Goal: Task Accomplishment & Management: Manage account settings

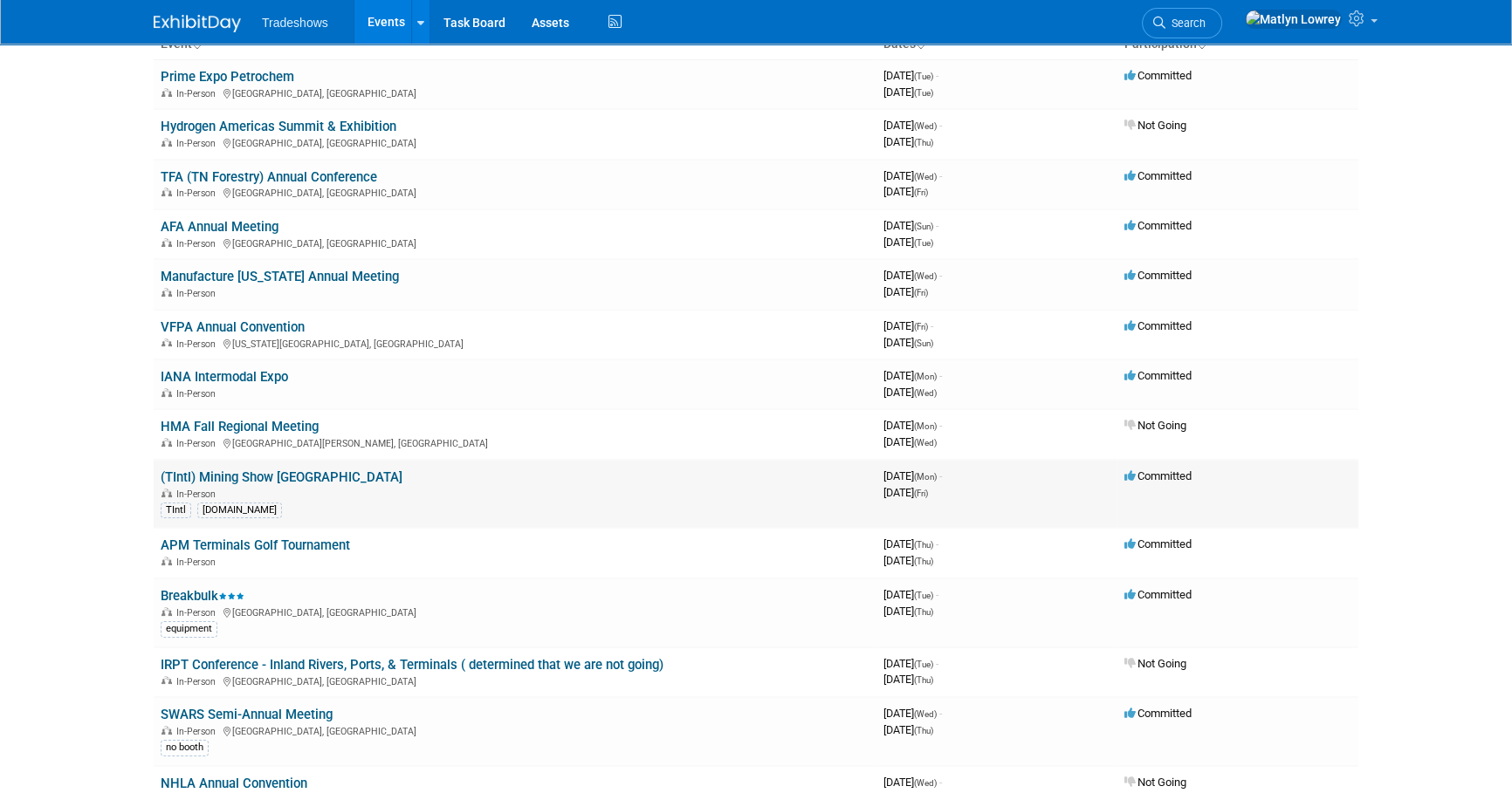
scroll to position [157, 0]
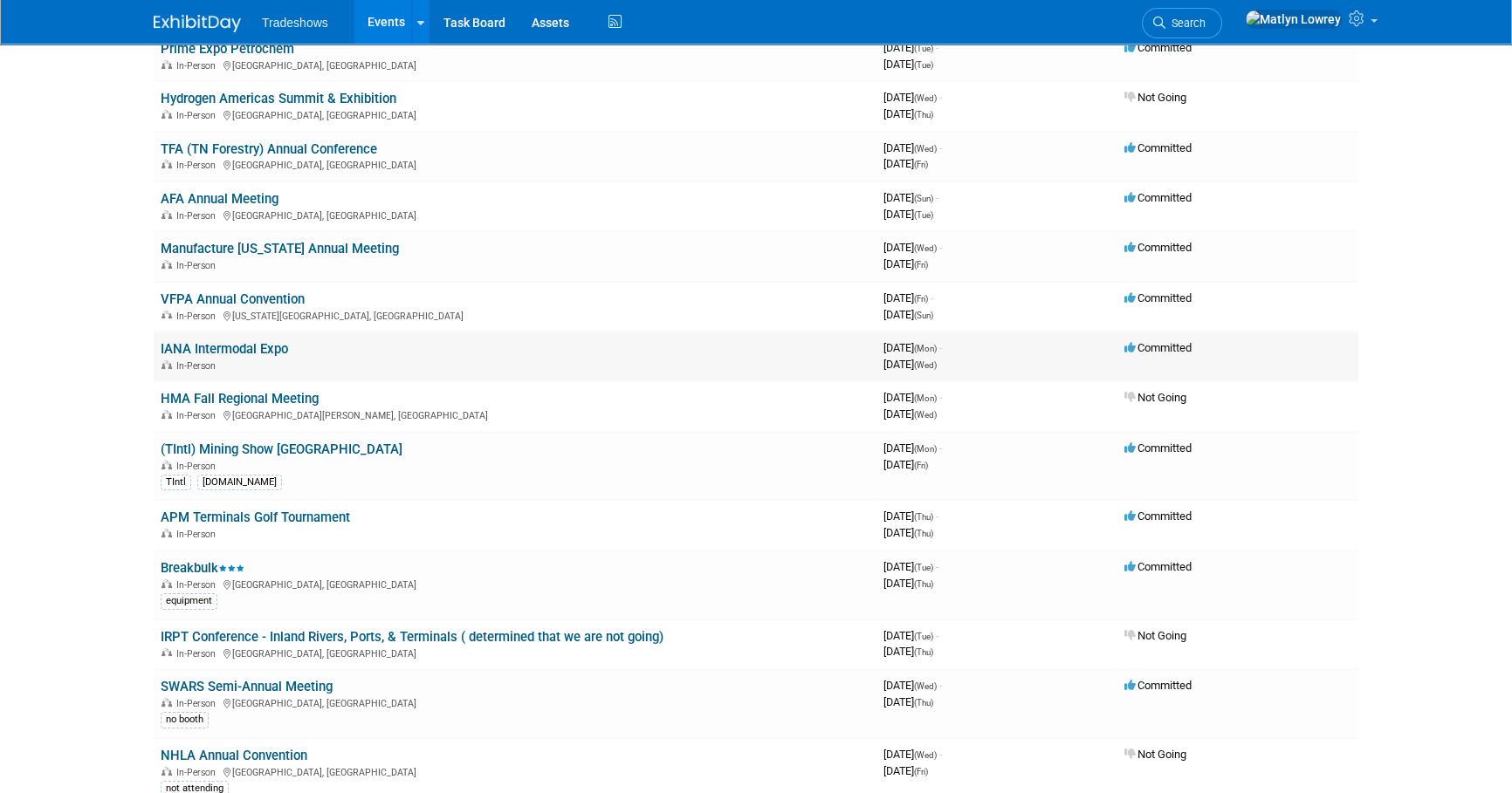
click at [196, 354] on link "IANA Intermodal Expo" at bounding box center [224, 349] width 127 height 16
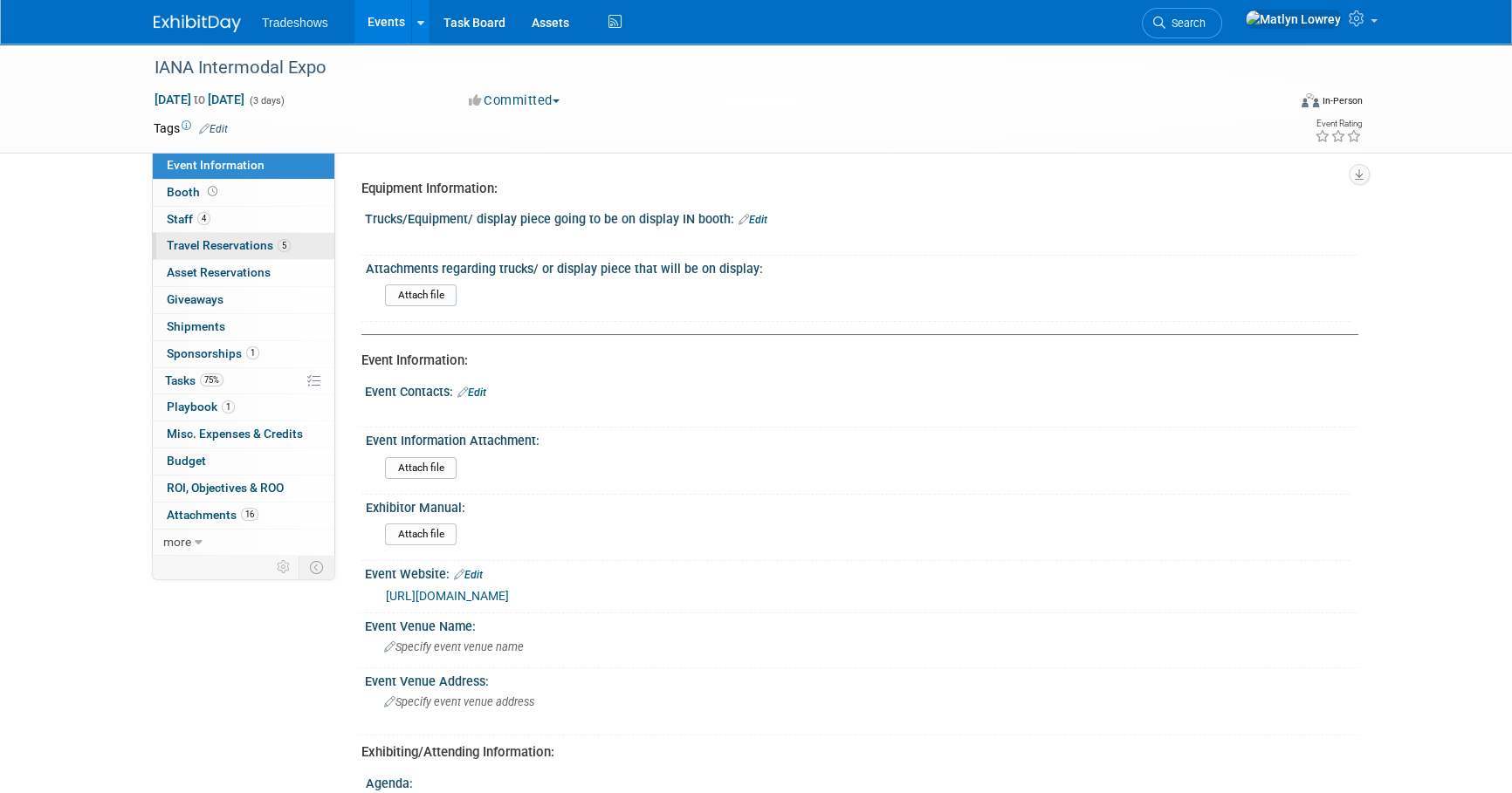
click at [193, 246] on span "Travel Reservations 5" at bounding box center [228, 245] width 123 height 14
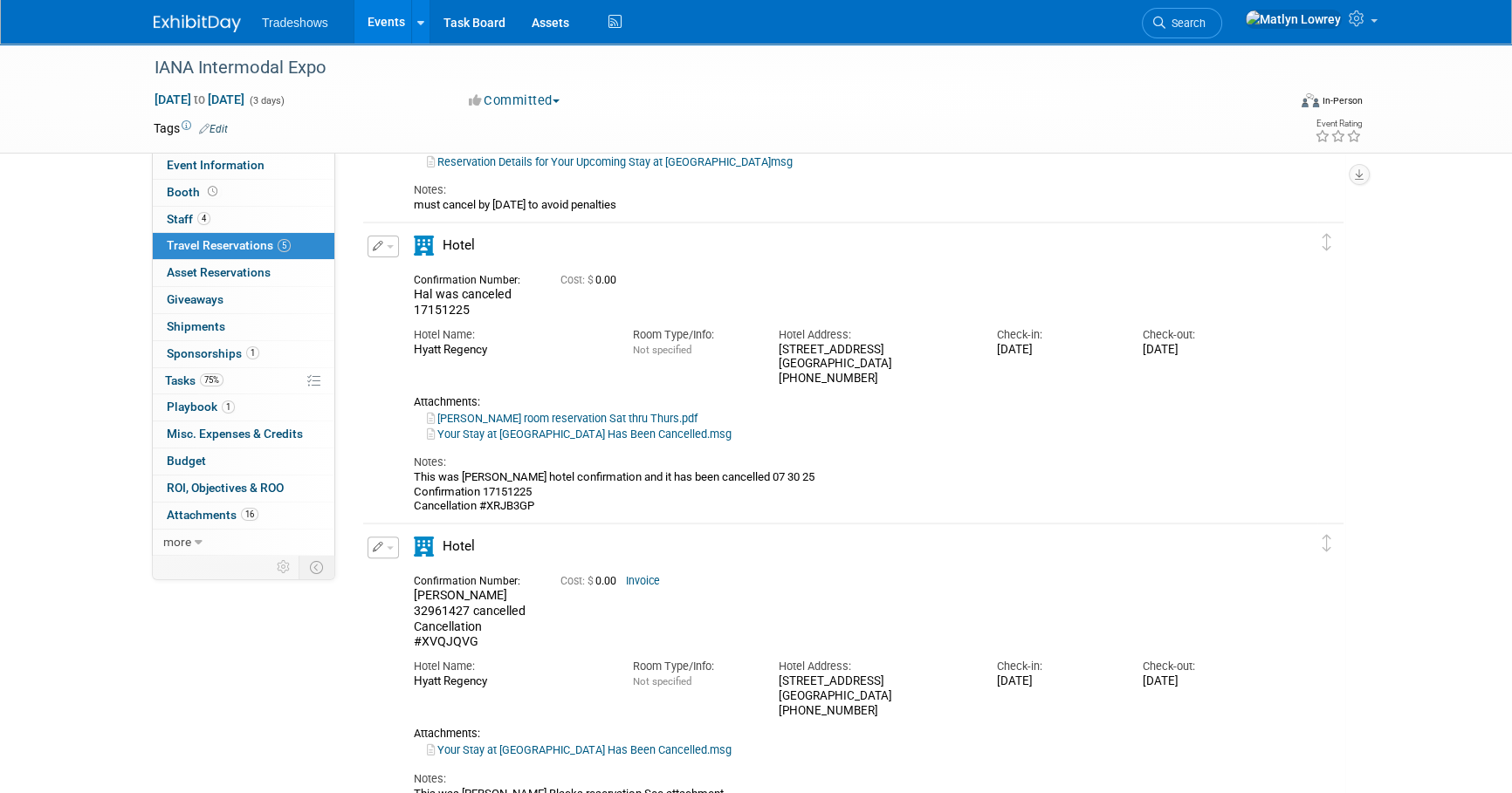
scroll to position [686, 0]
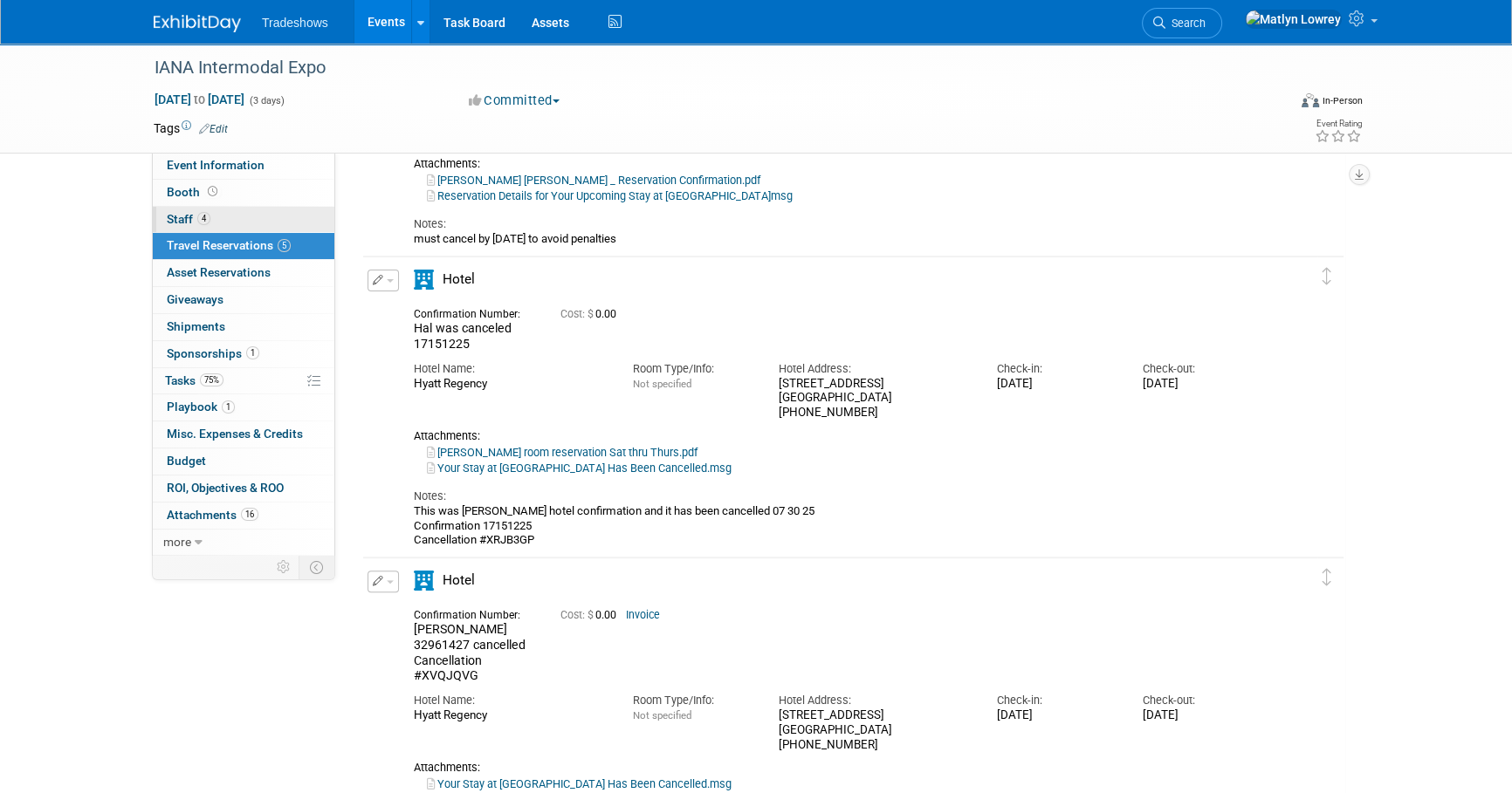
click at [288, 226] on link "4 Staff 4" at bounding box center [243, 220] width 182 height 26
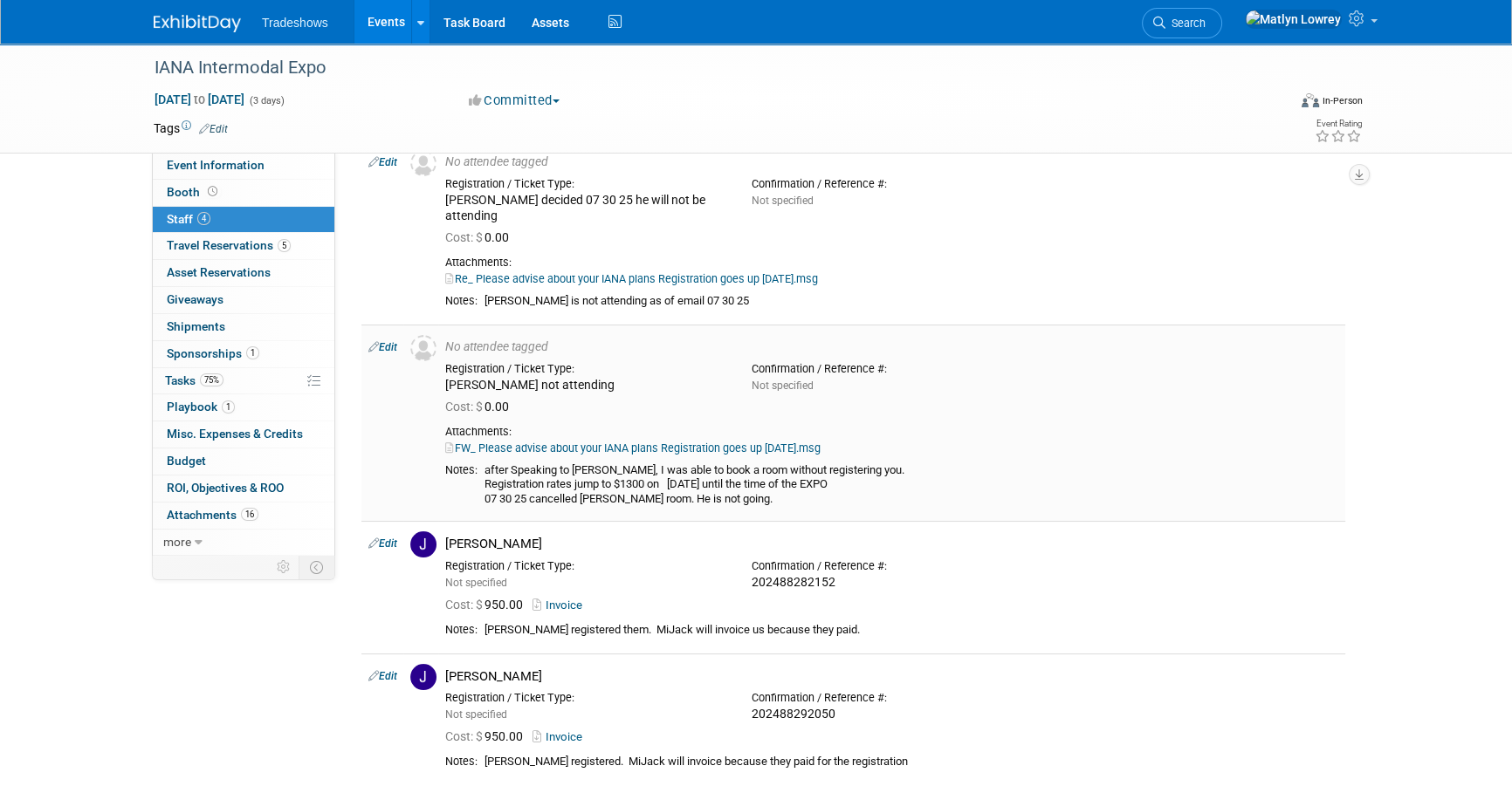
scroll to position [0, 0]
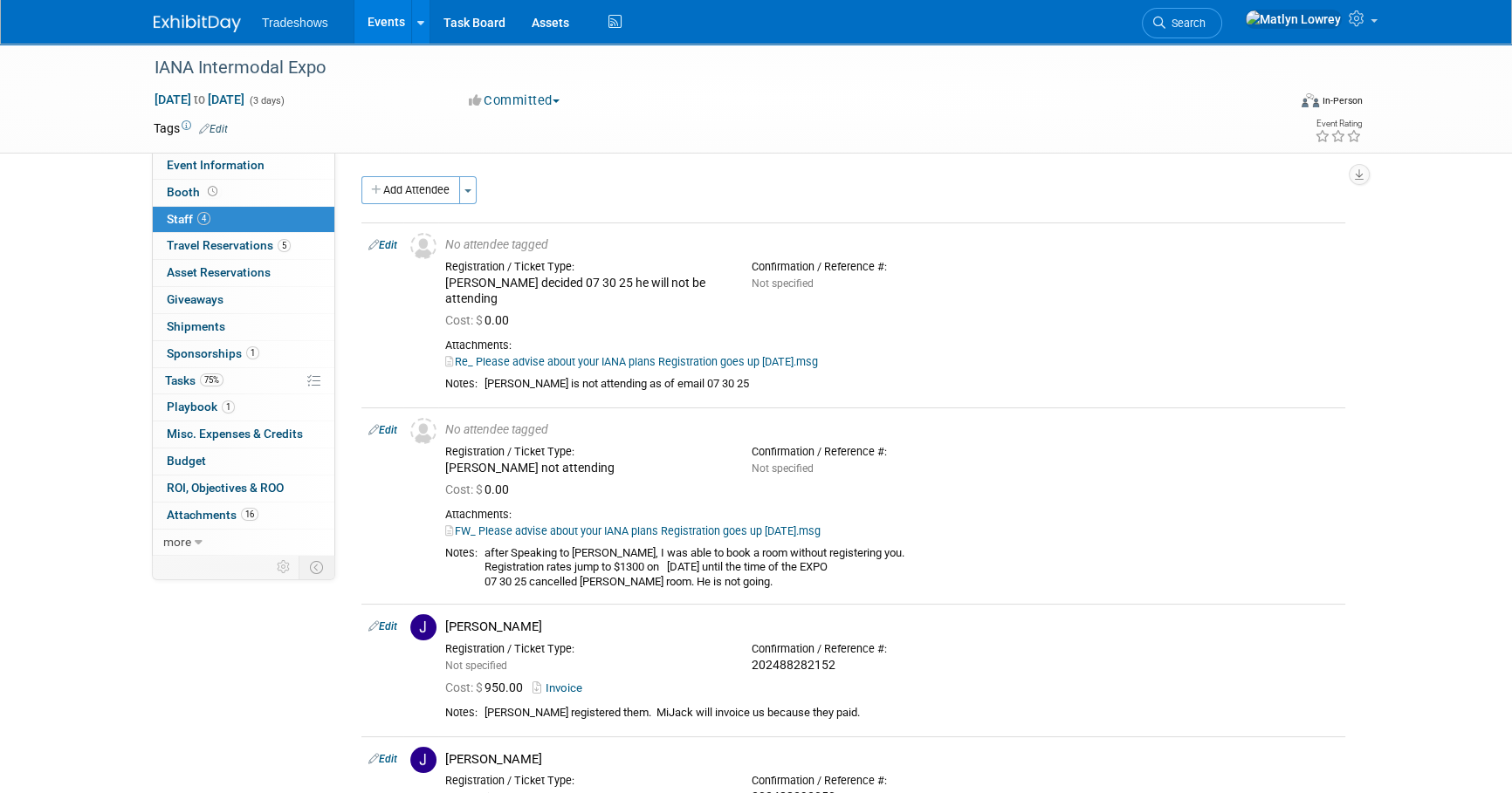
click at [377, 18] on link "Events" at bounding box center [386, 21] width 64 height 44
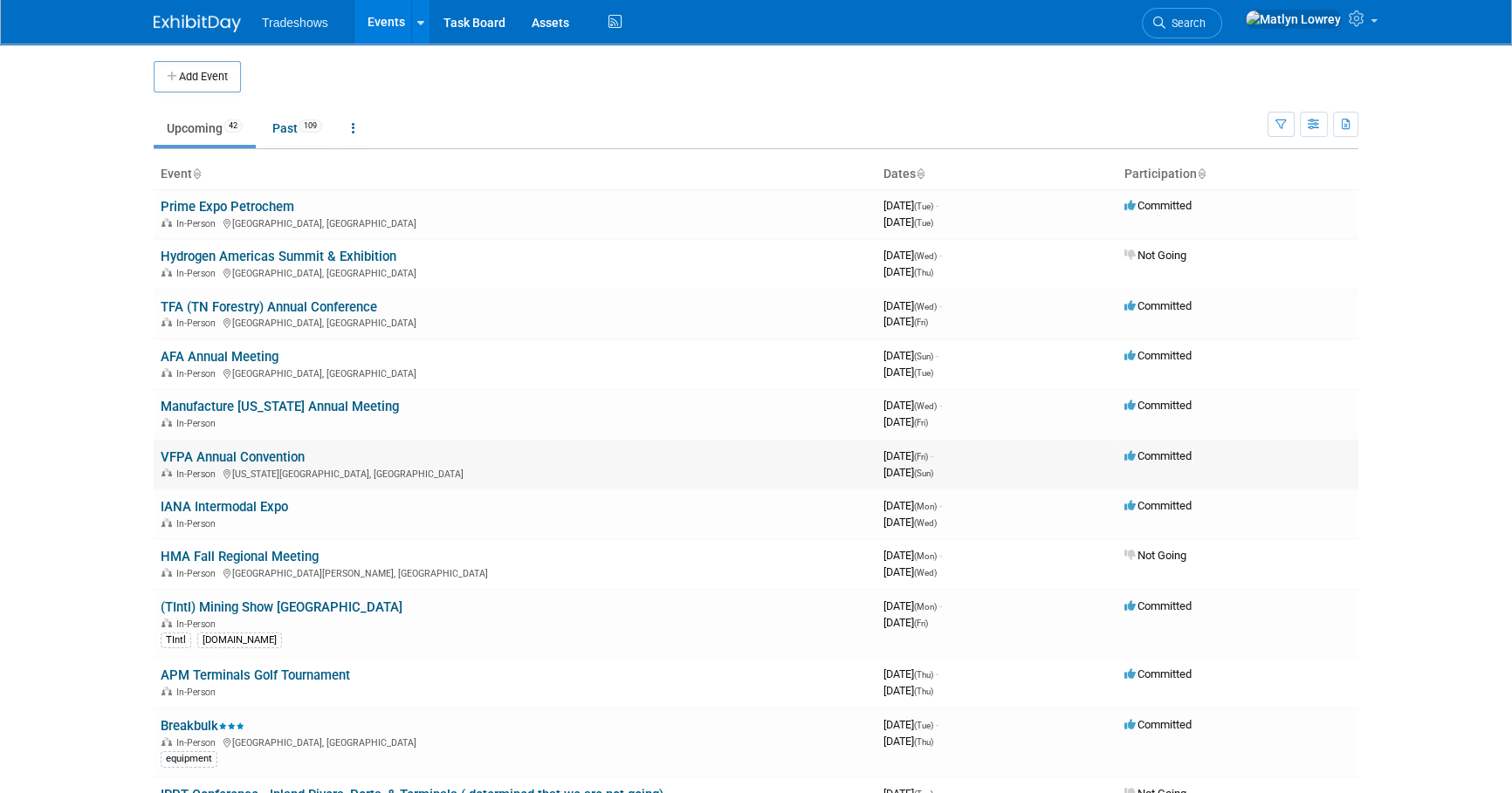
scroll to position [79, 0]
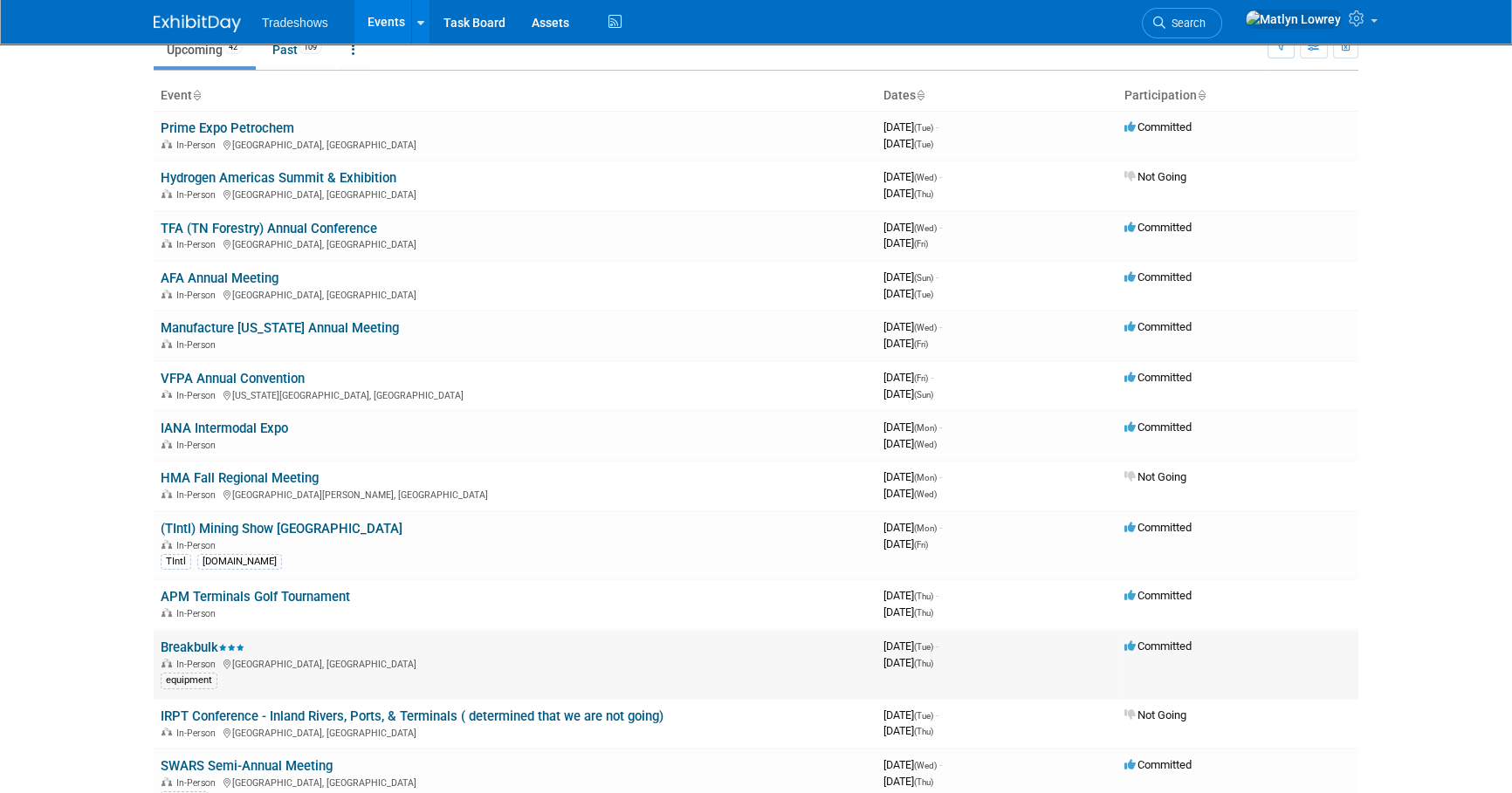
click at [195, 644] on link "Breakbulk" at bounding box center [202, 647] width 84 height 16
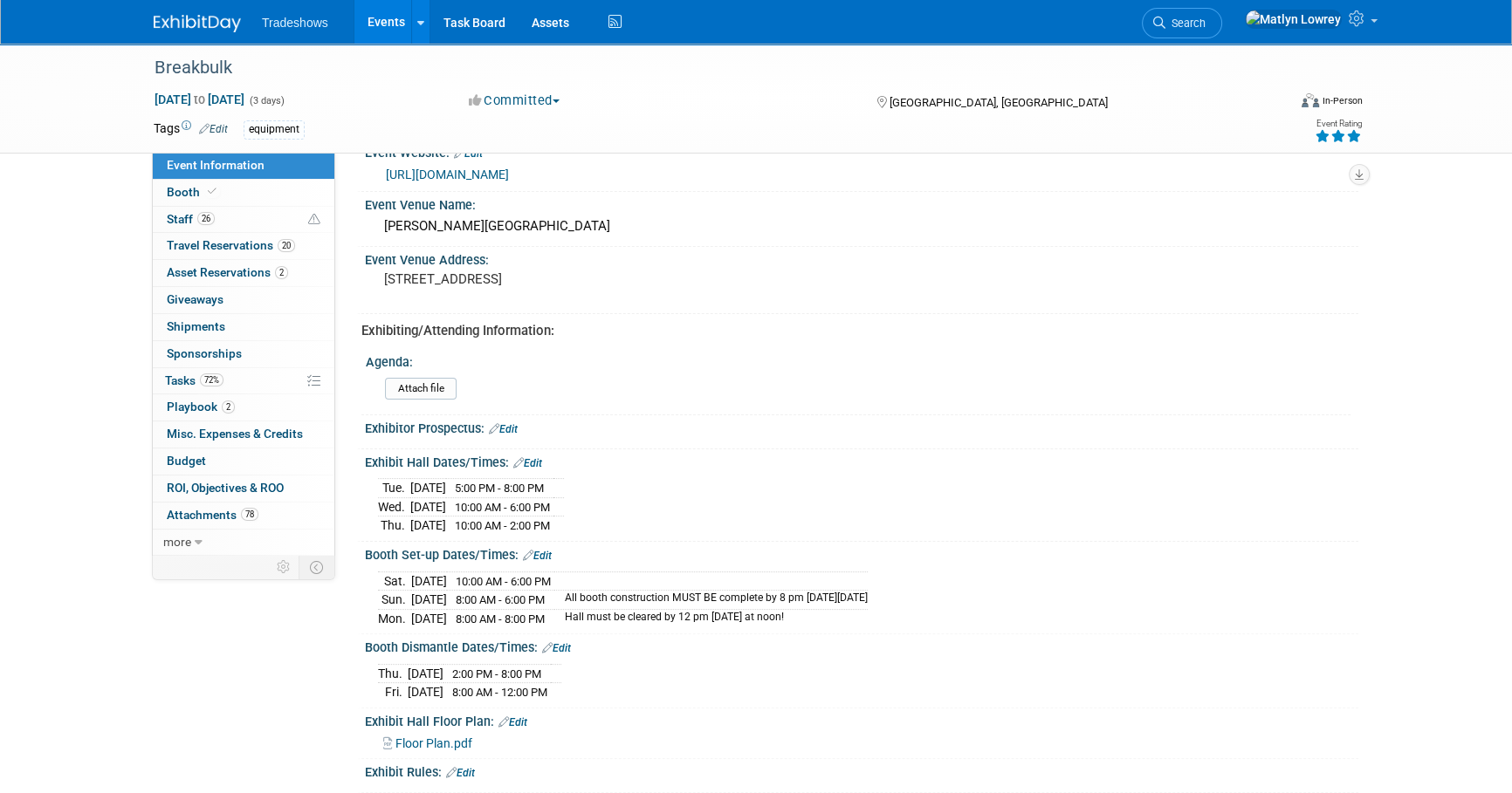
scroll to position [396, 0]
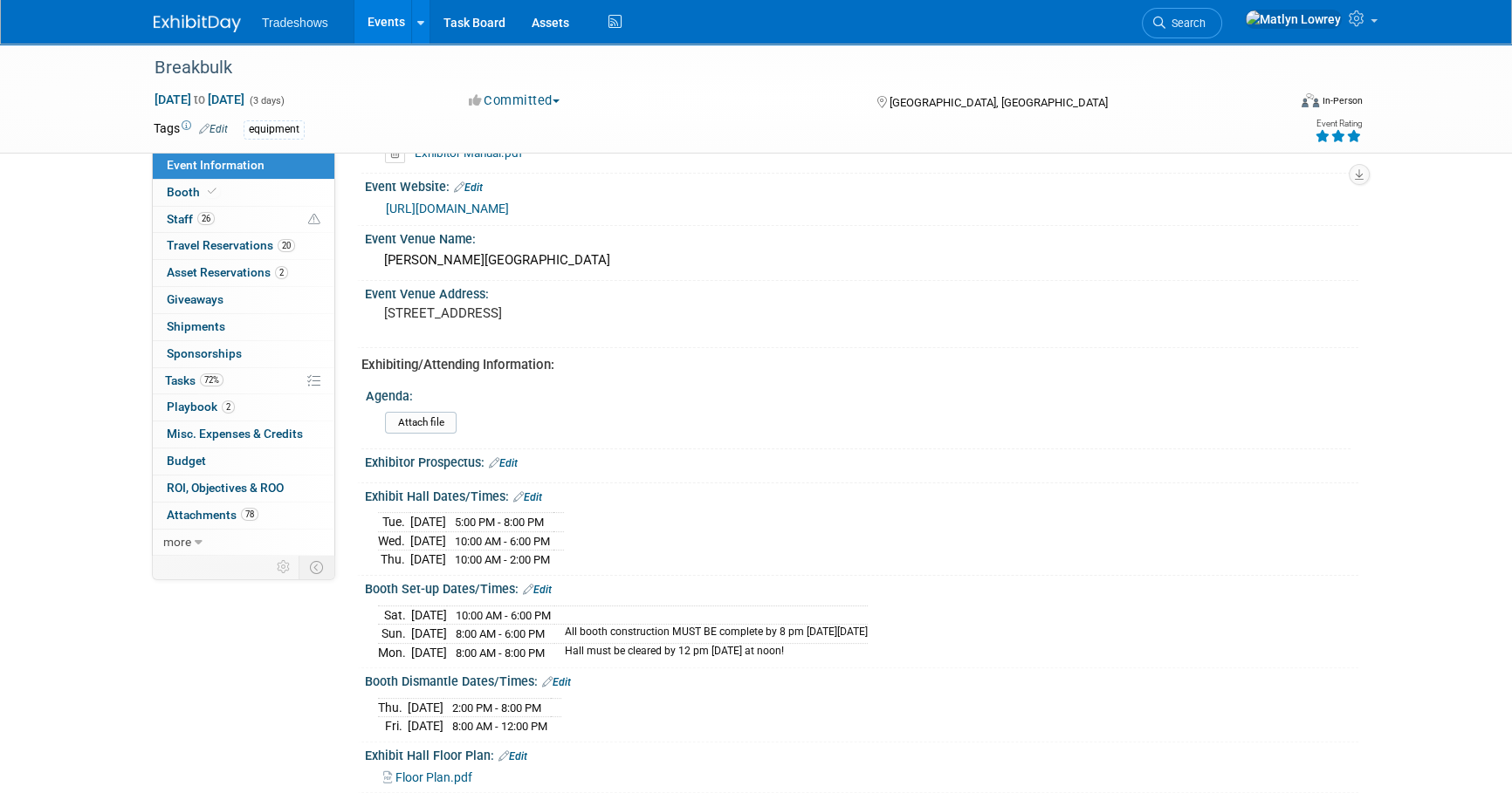
click at [395, 17] on link "Events" at bounding box center [386, 21] width 64 height 44
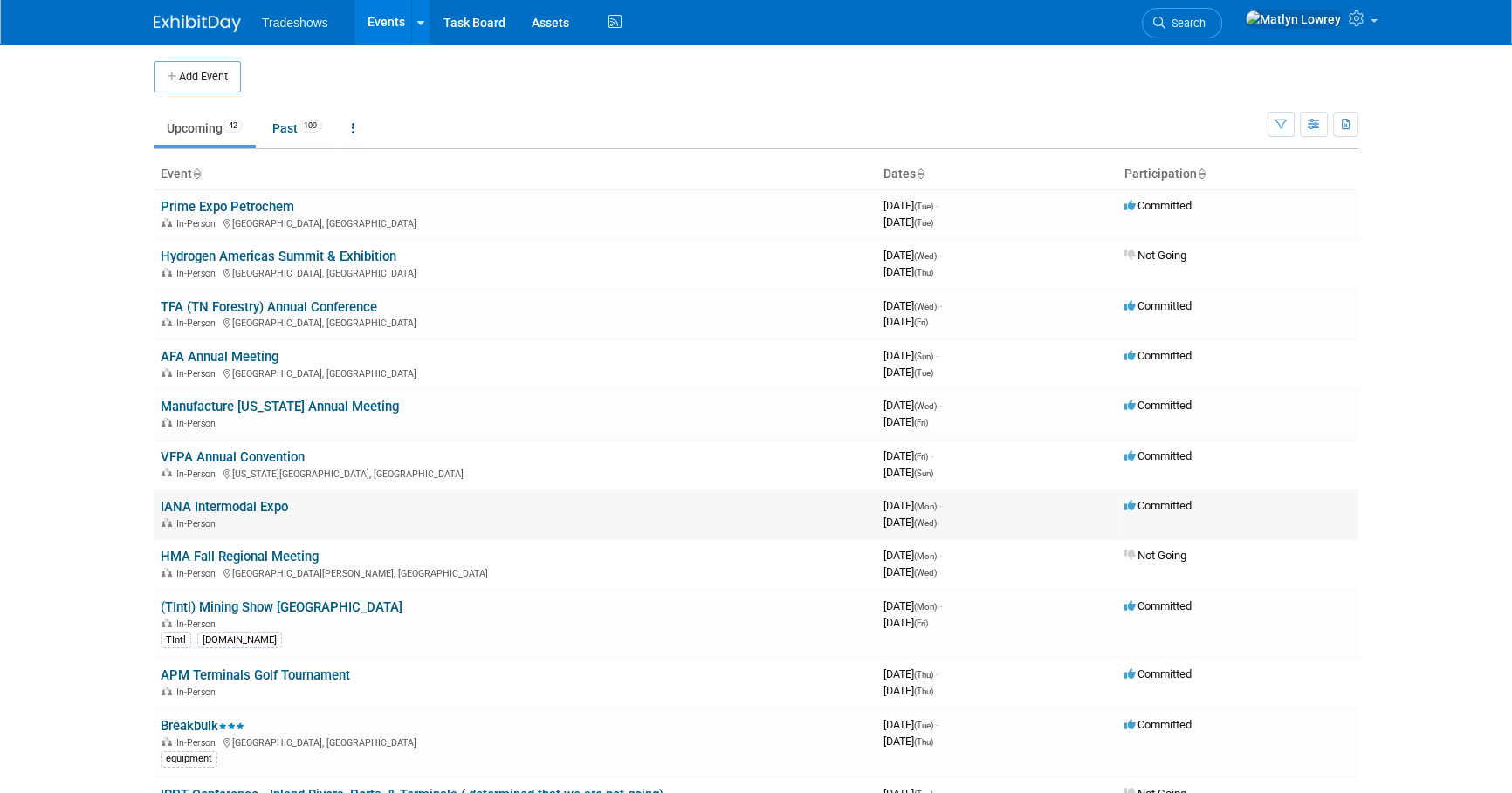
click at [209, 502] on link "IANA Intermodal Expo" at bounding box center [224, 507] width 127 height 16
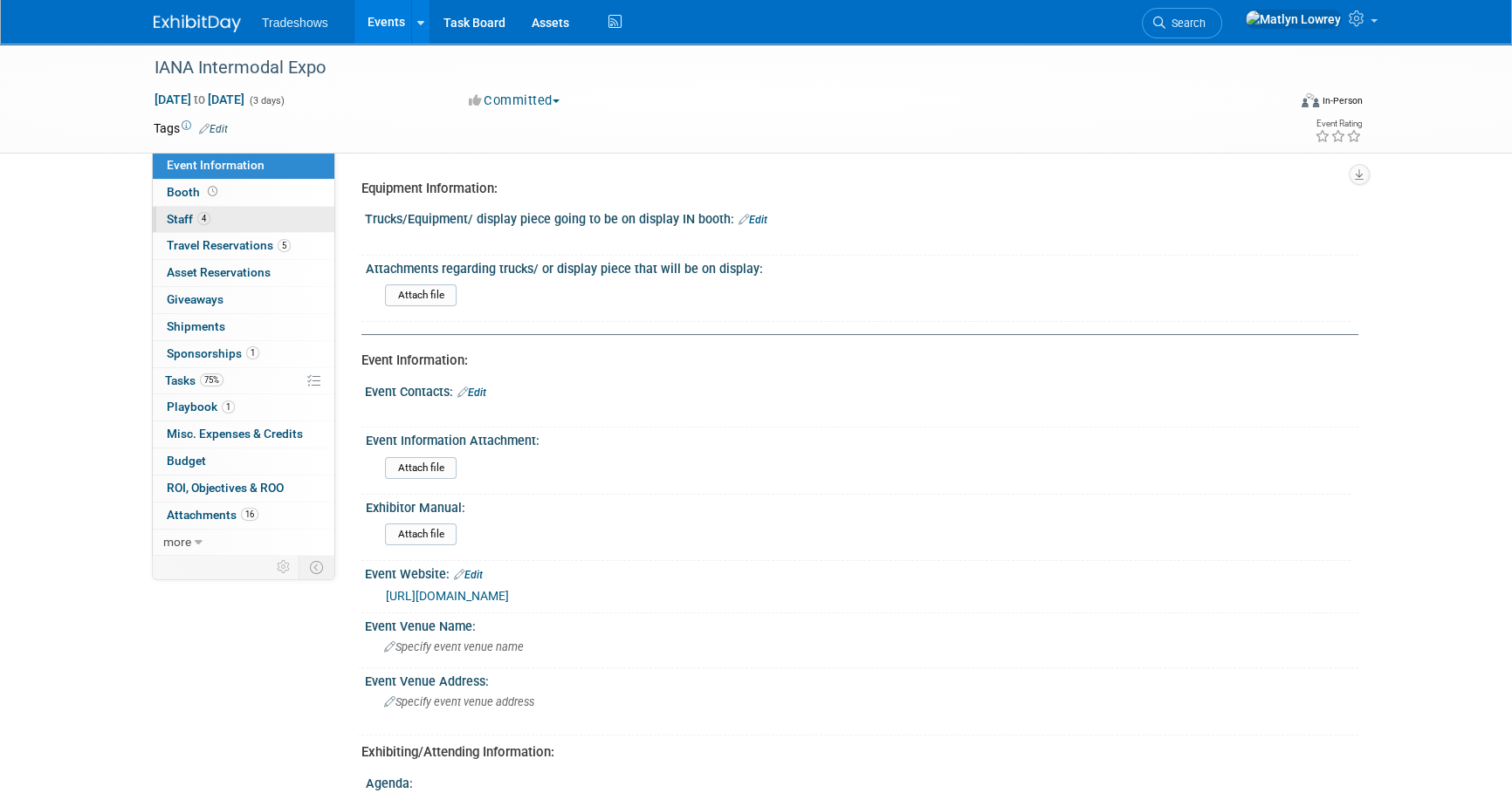
click at [218, 224] on link "4 Staff 4" at bounding box center [243, 220] width 182 height 26
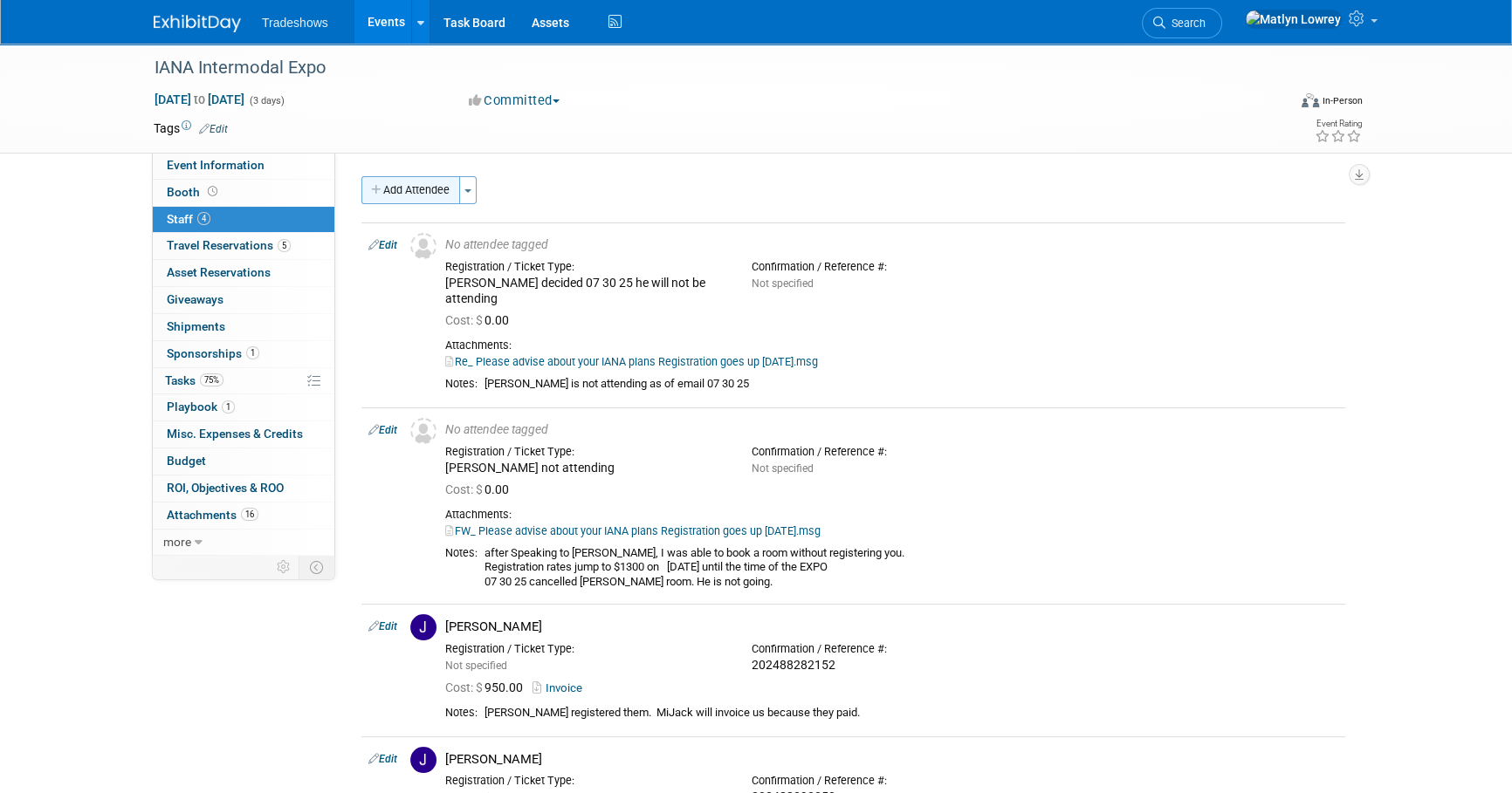
click at [410, 199] on button "Add Attendee" at bounding box center [410, 190] width 98 height 28
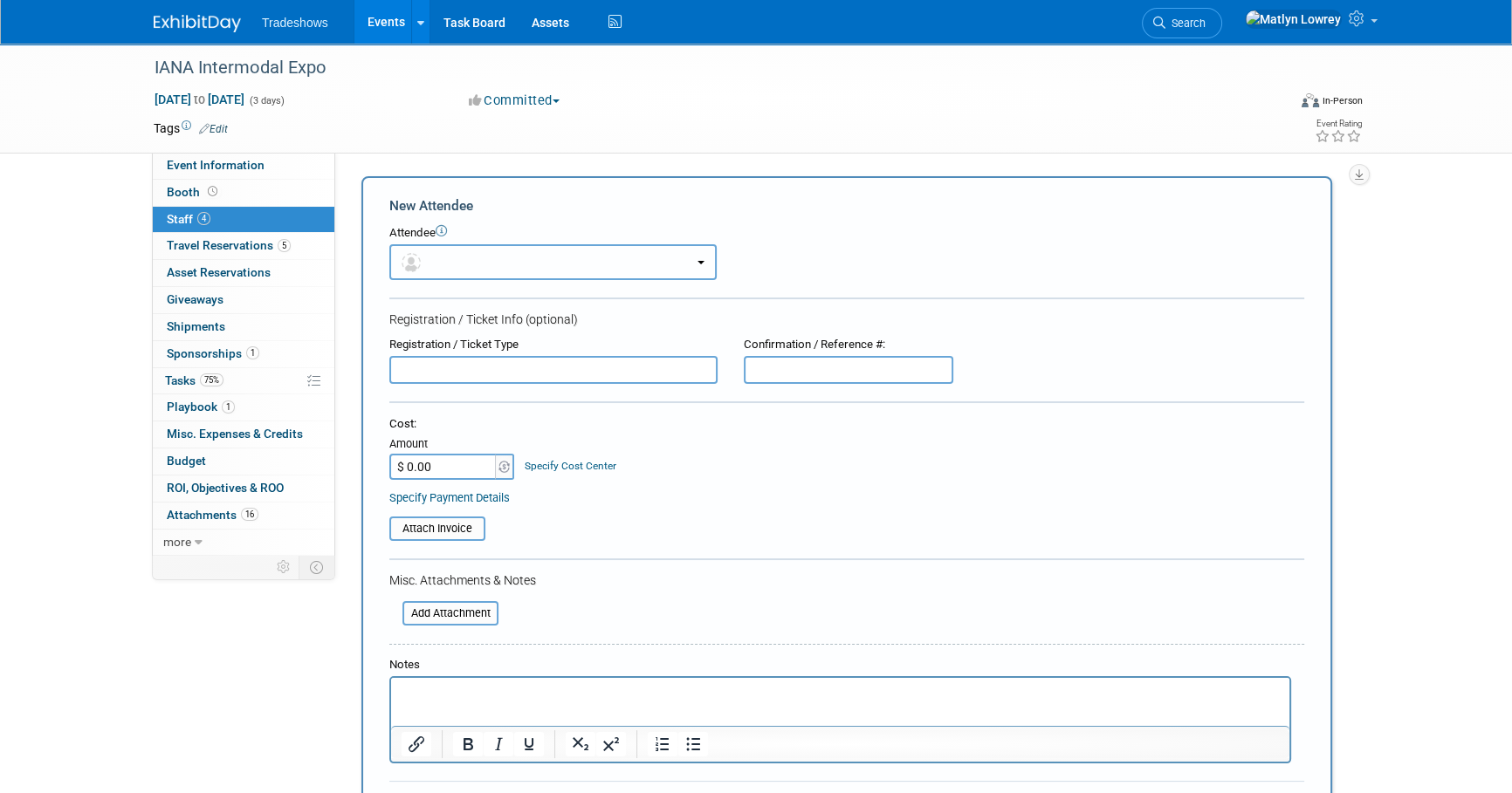
click at [453, 259] on button "button" at bounding box center [552, 261] width 328 height 36
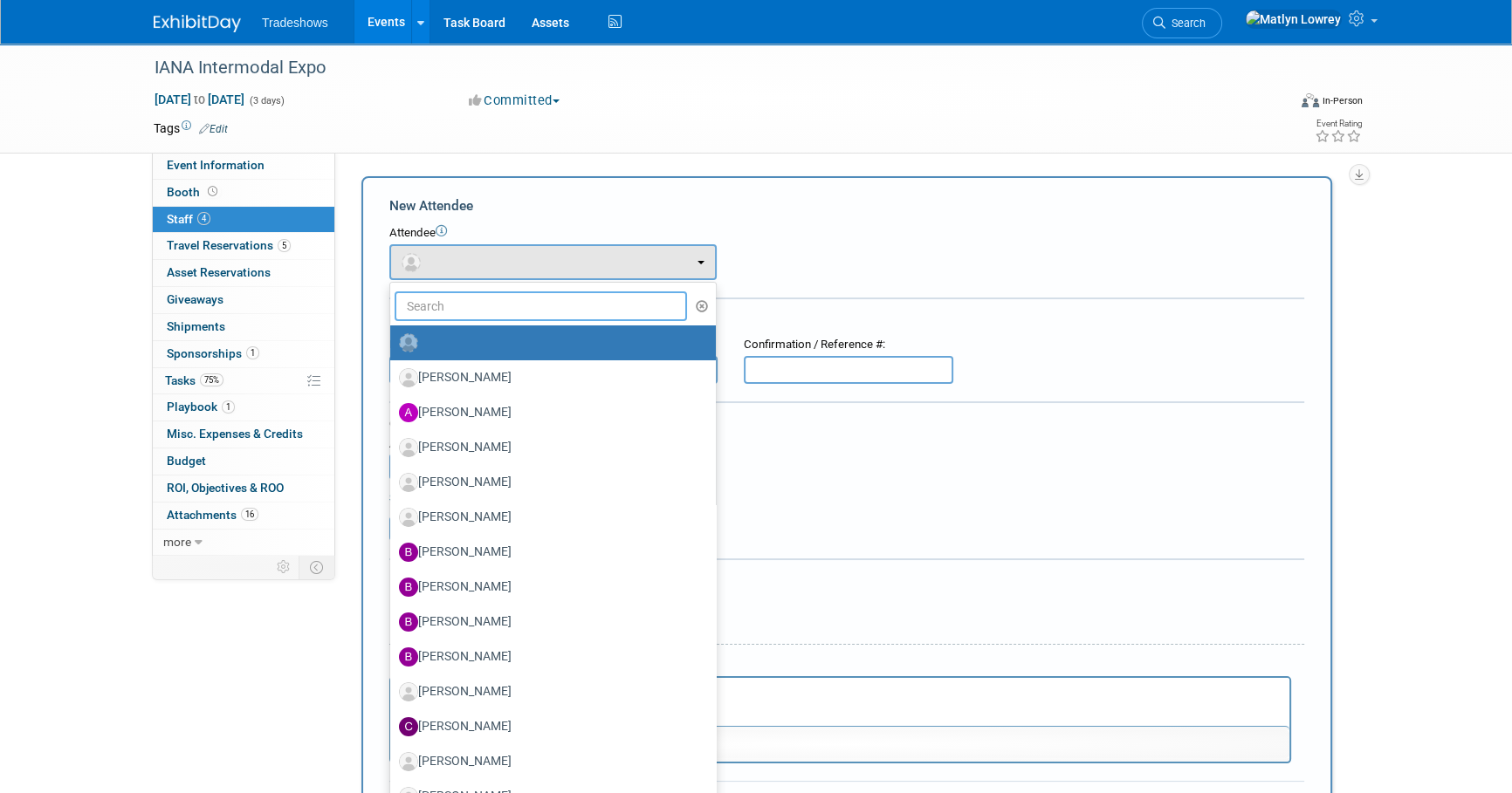
click at [454, 320] on input "text" at bounding box center [541, 306] width 293 height 30
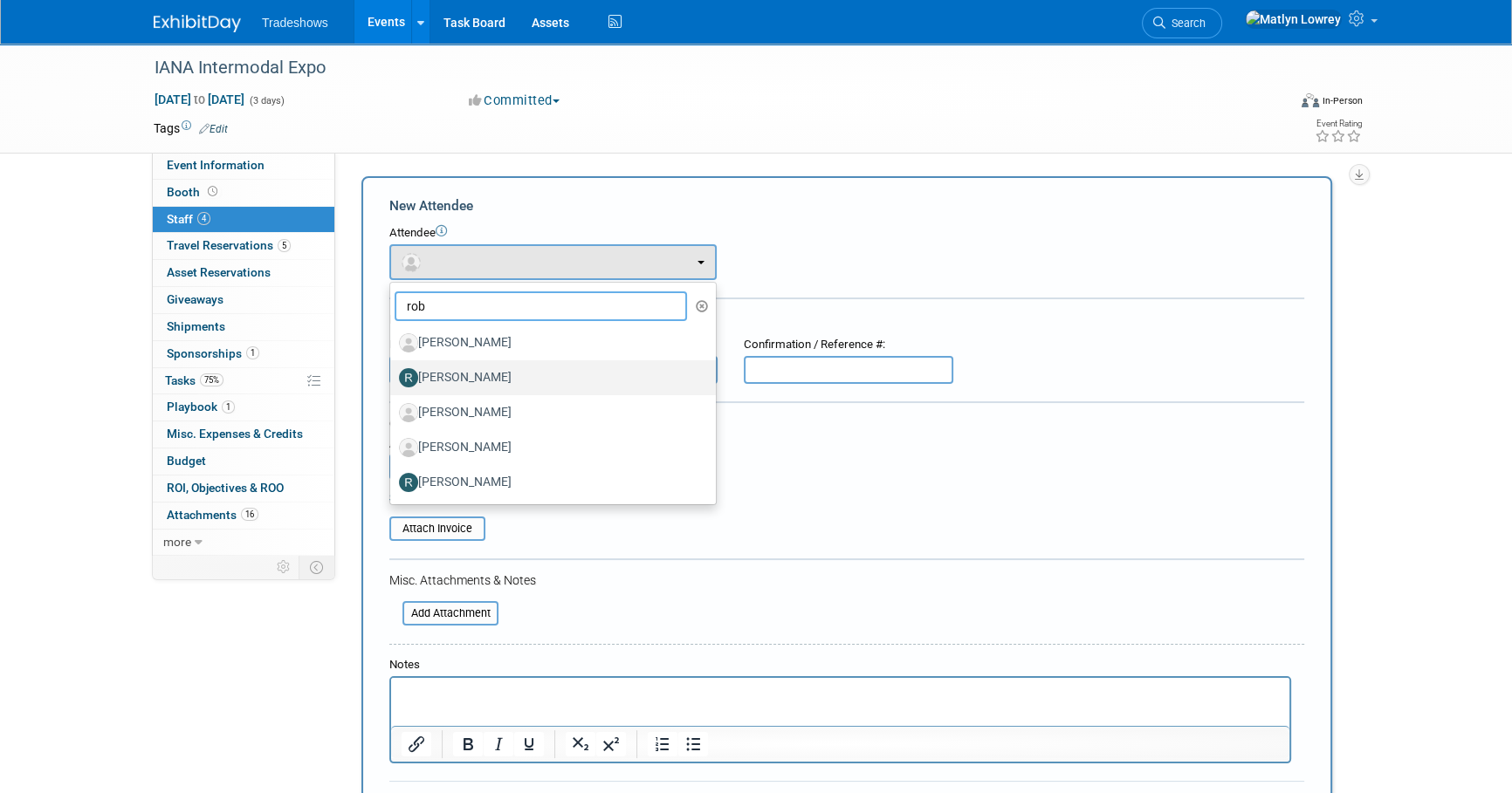
type input "rob"
click at [465, 378] on label "[PERSON_NAME]" at bounding box center [548, 377] width 299 height 28
click at [393, 378] on input "[PERSON_NAME]" at bounding box center [387, 376] width 12 height 12
select select "b314f4bf-4480-43e1-bff5-617f8f272090"
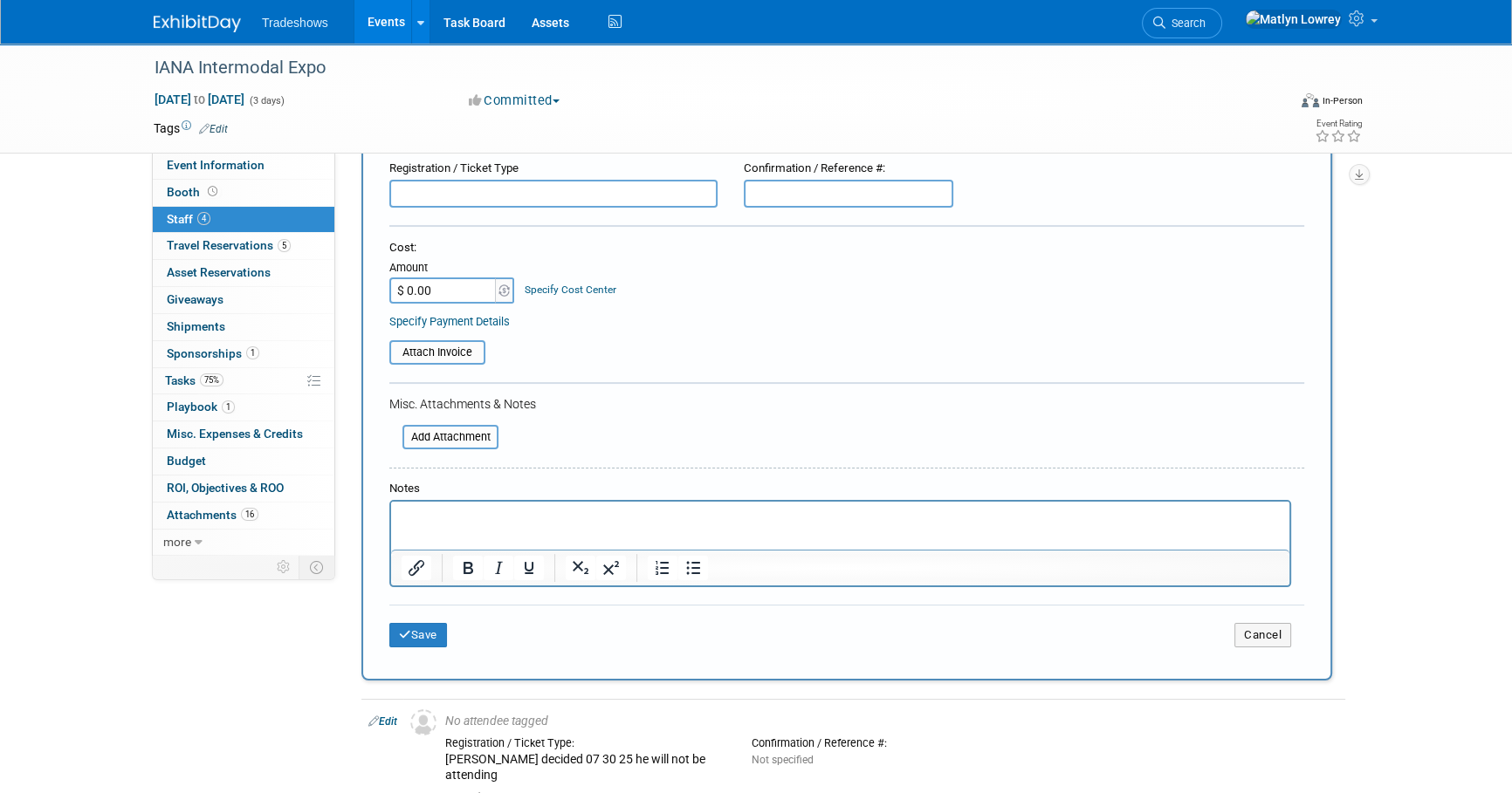
scroll to position [237, 0]
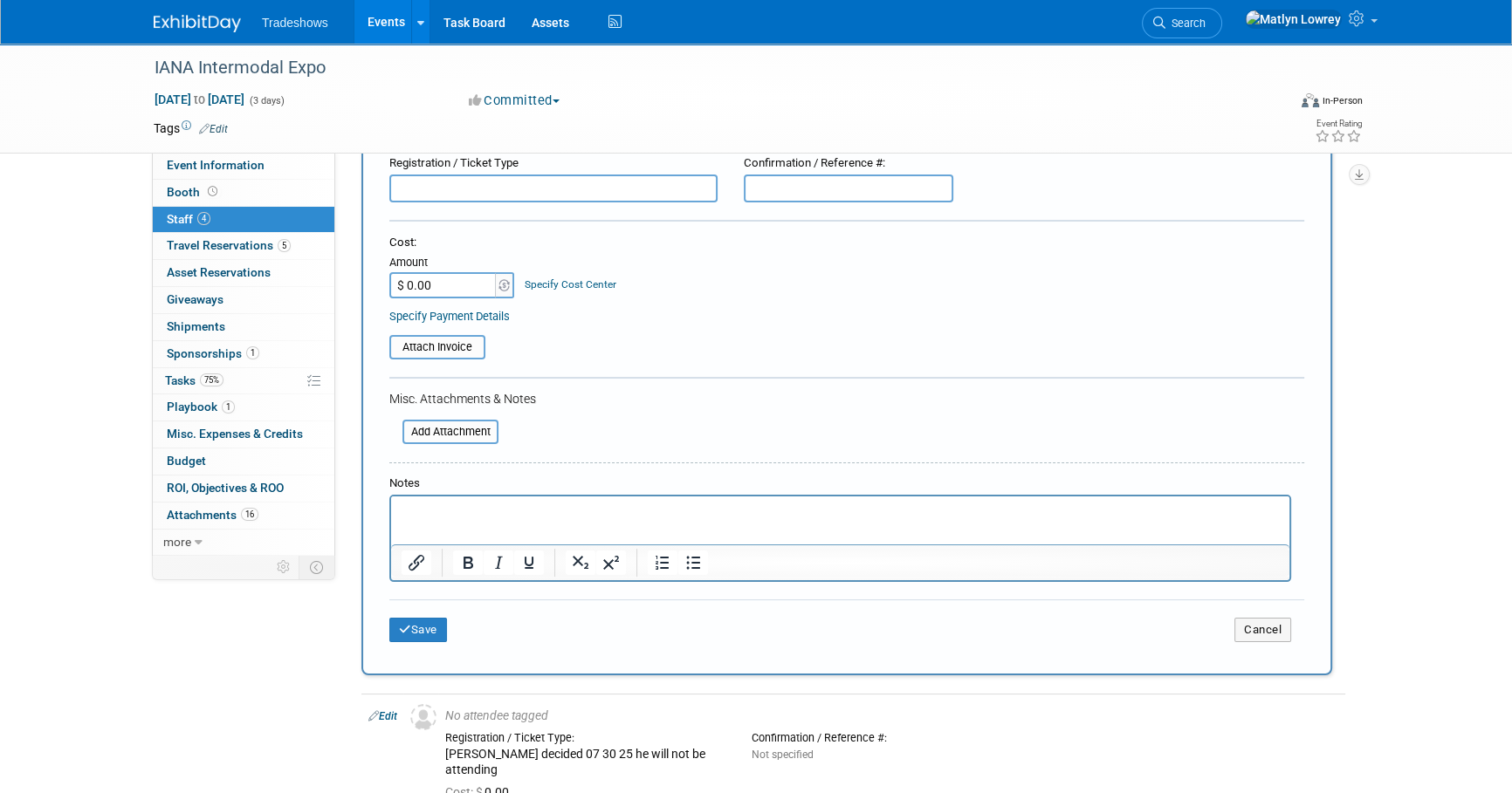
click at [429, 288] on input "$ 0.00" at bounding box center [443, 285] width 109 height 26
click at [589, 344] on table "Attach Invoice" at bounding box center [846, 347] width 915 height 24
click at [451, 285] on input "$ 0.00" at bounding box center [443, 285] width 109 height 26
type input "$ 950.00"
click at [454, 423] on input "file" at bounding box center [393, 432] width 208 height 21
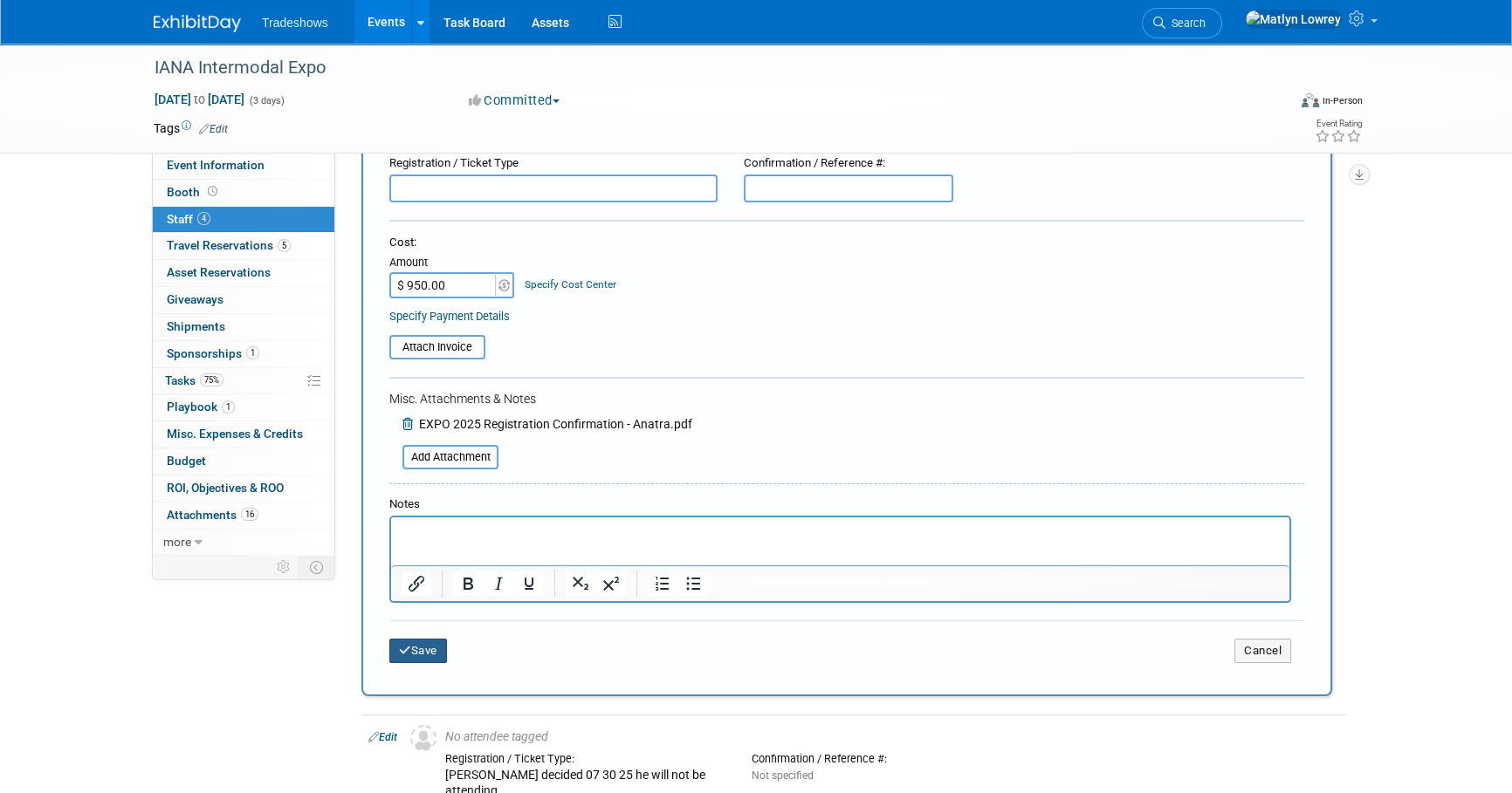
click at [404, 659] on button "Save" at bounding box center [417, 650] width 57 height 24
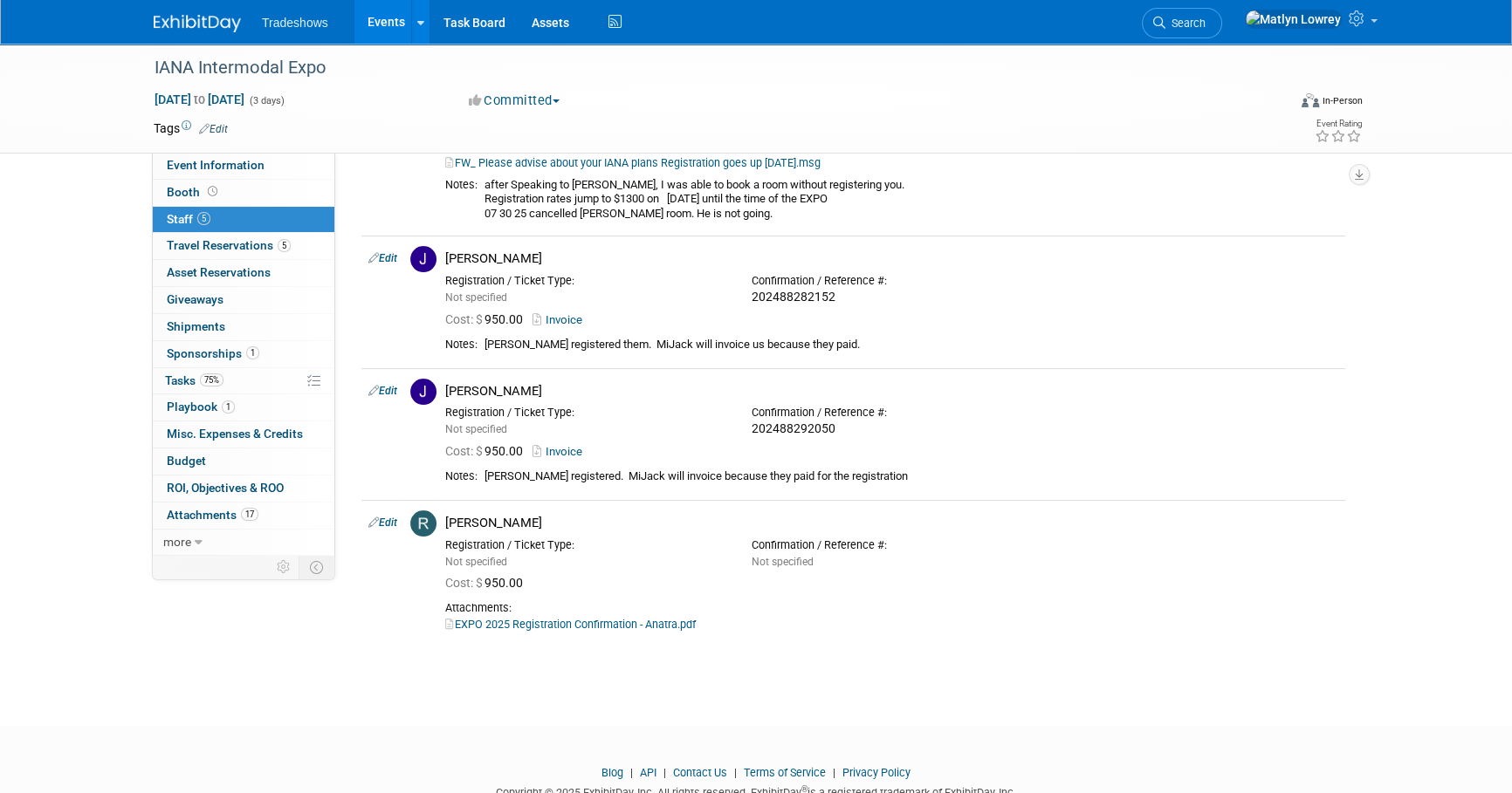
scroll to position [406, 0]
